Goal: Information Seeking & Learning: Check status

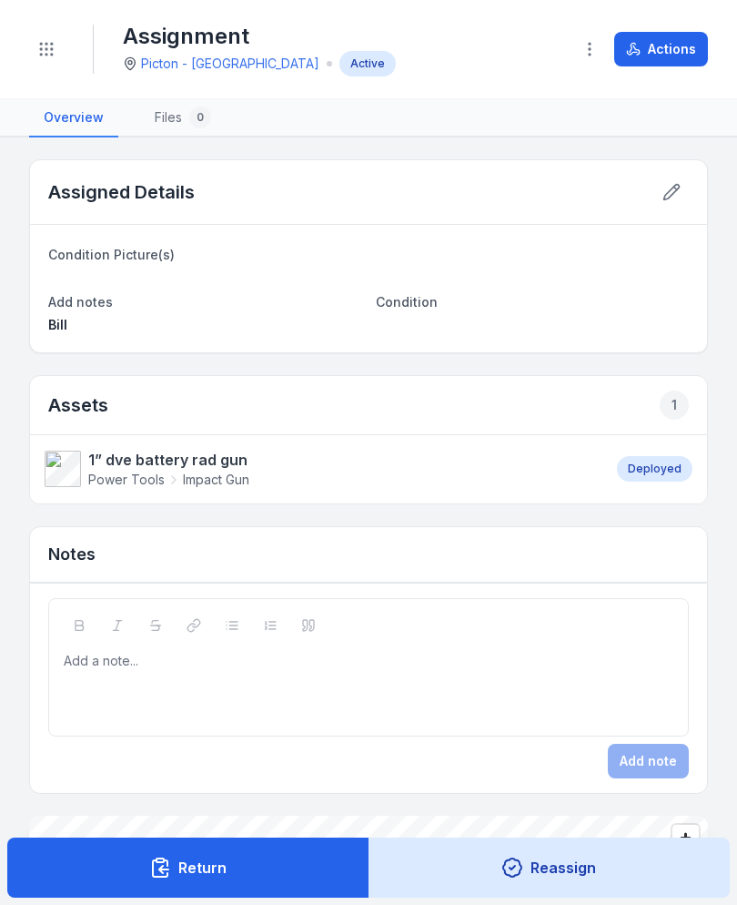
click at [51, 43] on circle "Toggle navigation" at bounding box center [52, 44] width 2 height 2
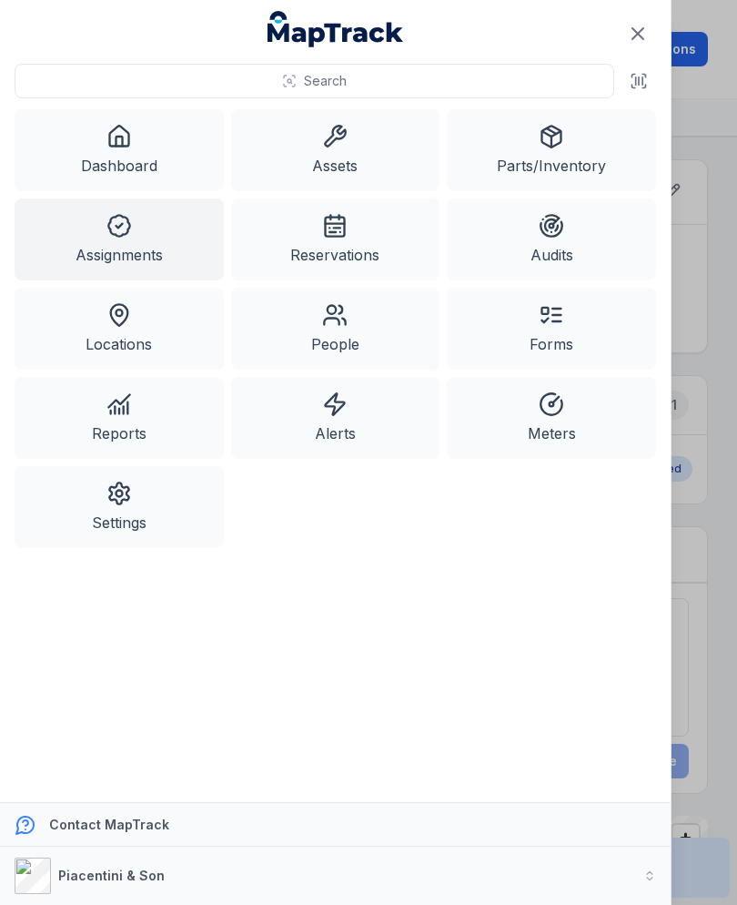
click at [347, 139] on icon at bounding box center [334, 136] width 25 height 25
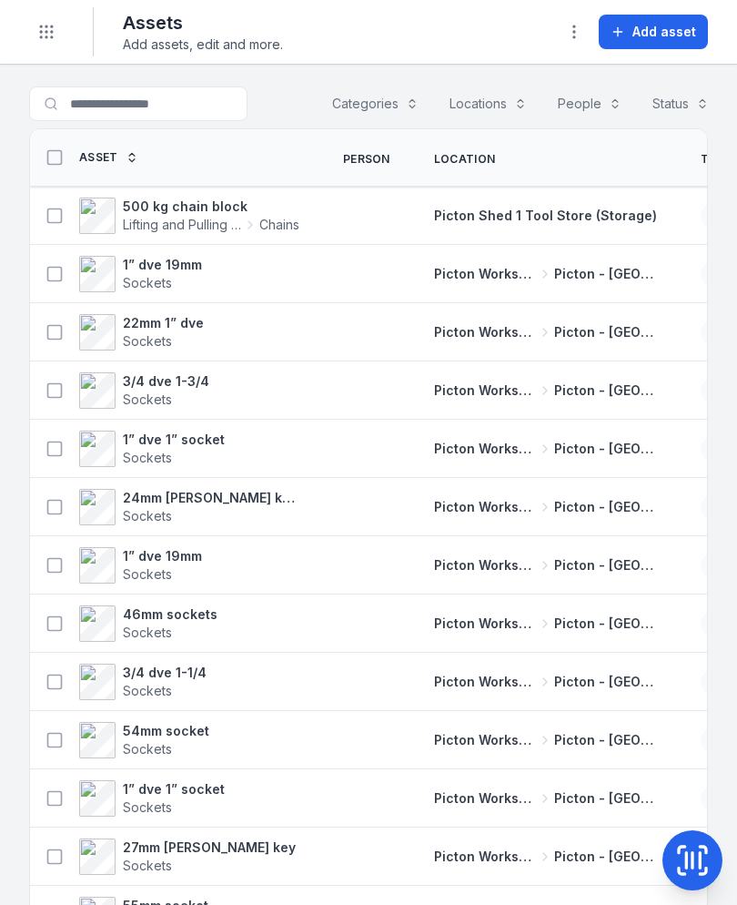
click at [54, 29] on icon "Toggle navigation" at bounding box center [46, 32] width 18 height 18
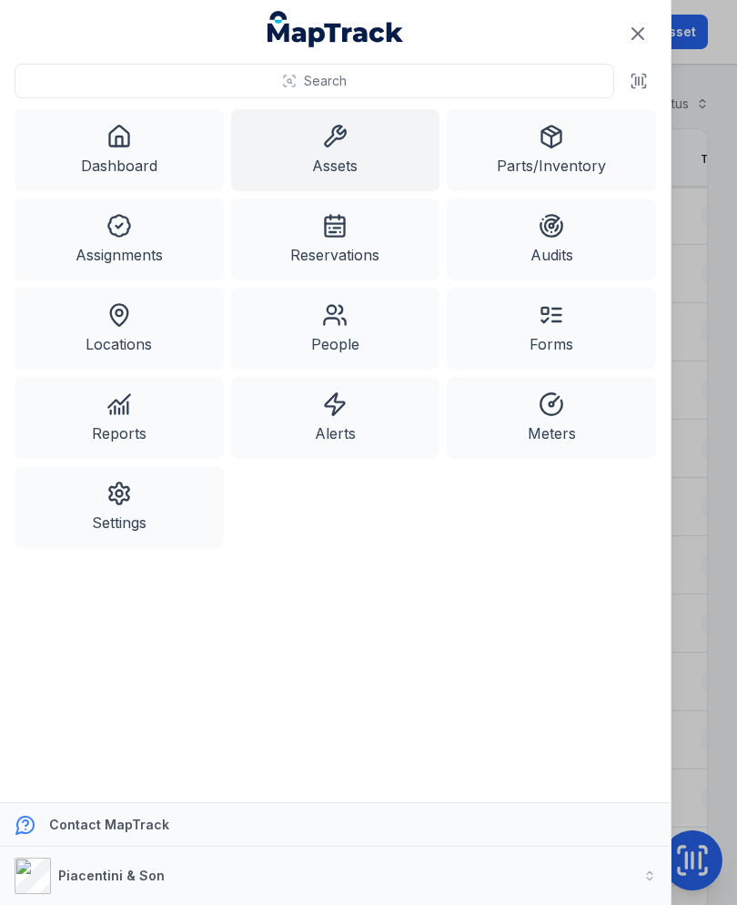
click at [295, 417] on link "Alerts" at bounding box center [335, 418] width 209 height 82
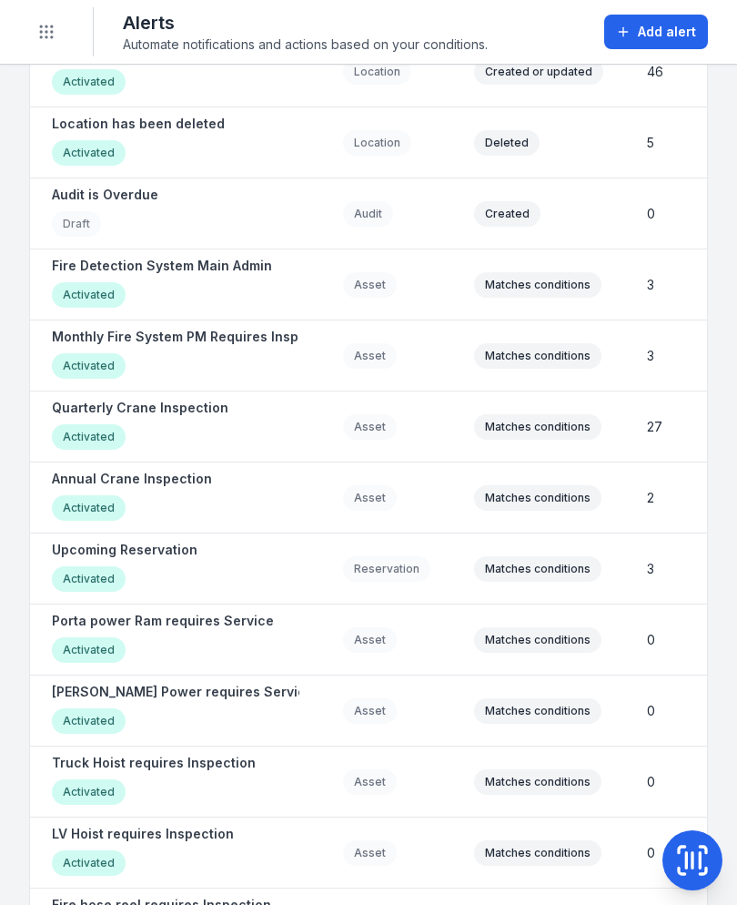
scroll to position [1430, 0]
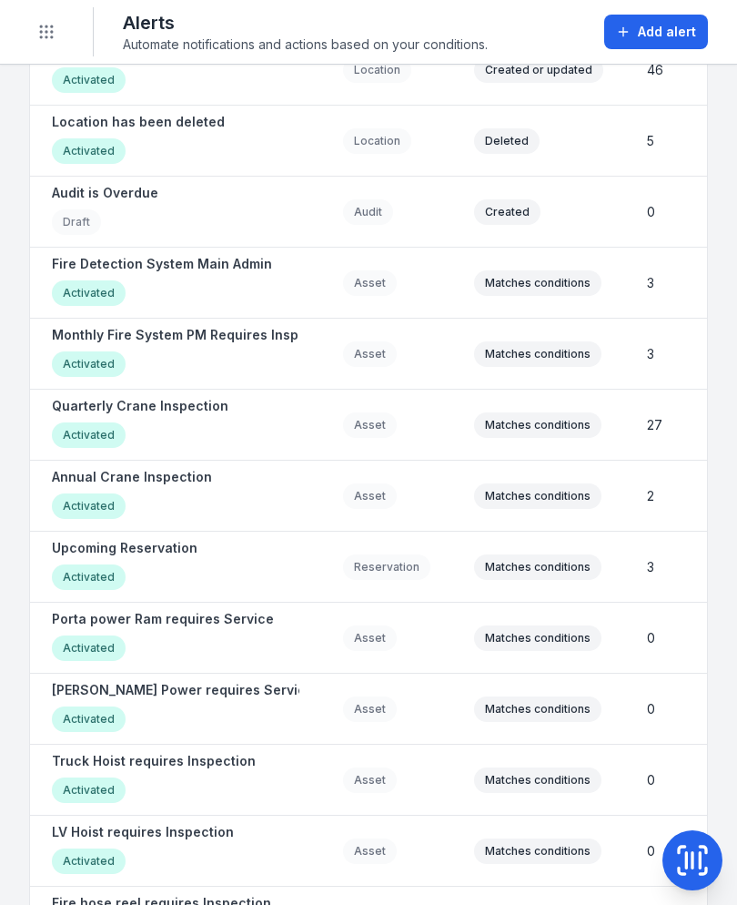
click at [164, 567] on div "Activated" at bounding box center [125, 579] width 146 height 30
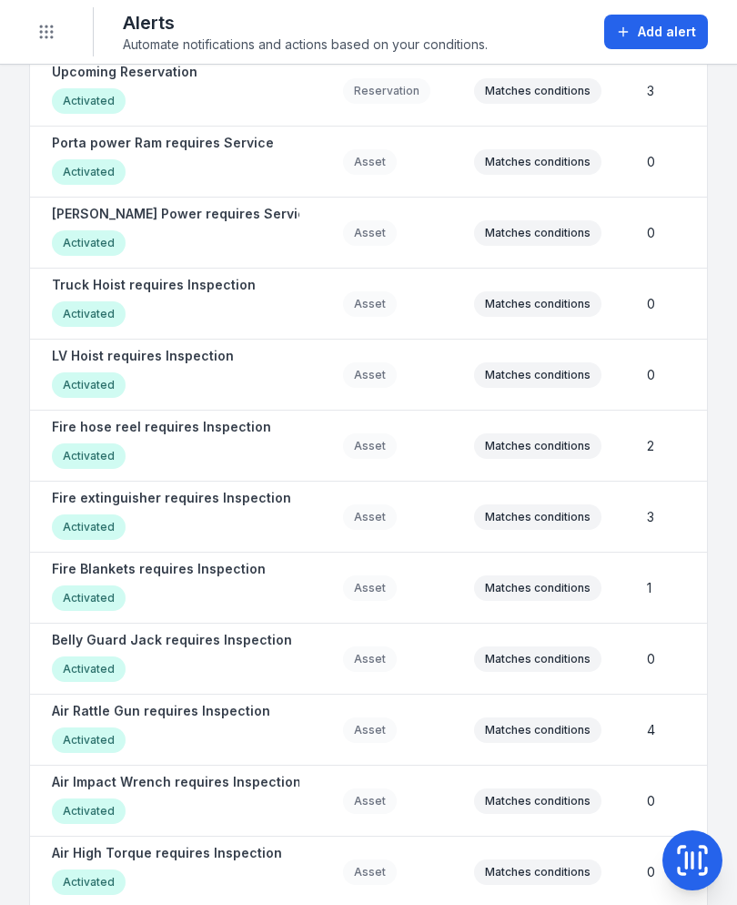
scroll to position [1907, 0]
click at [223, 717] on strong "Air Rattle Gun requires Inspection" at bounding box center [161, 710] width 218 height 18
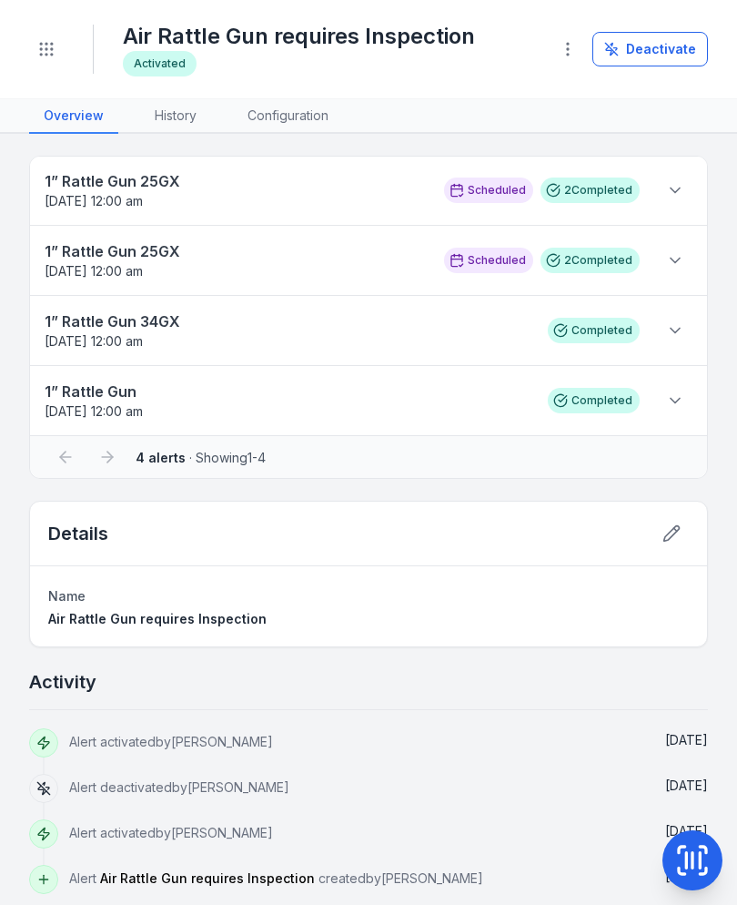
click at [679, 263] on icon at bounding box center [675, 260] width 18 height 18
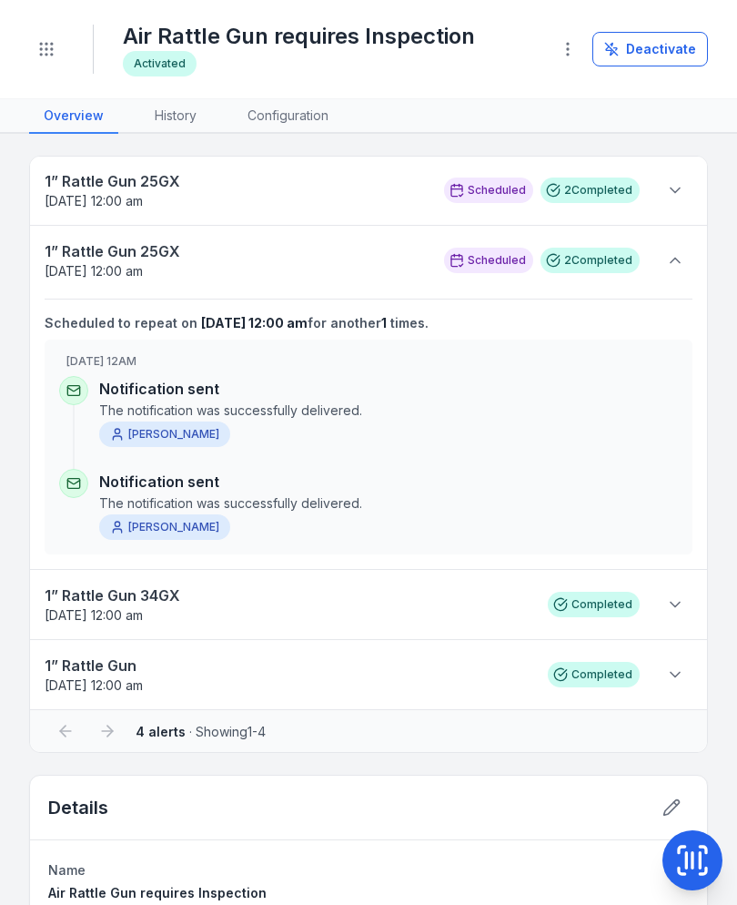
click at [673, 190] on icon at bounding box center [675, 190] width 9 height 5
